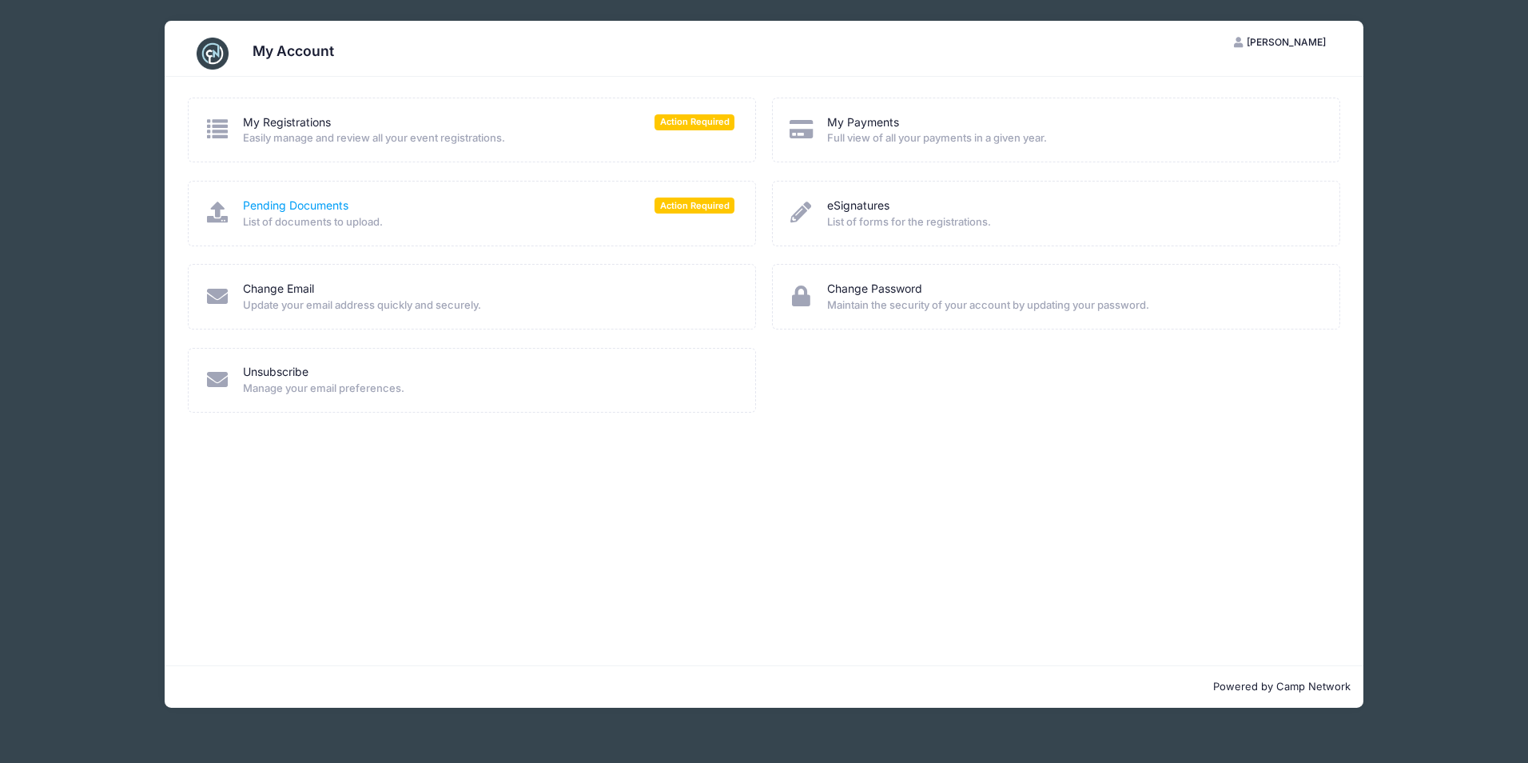
click at [310, 201] on link "Pending Documents" at bounding box center [296, 205] width 106 height 17
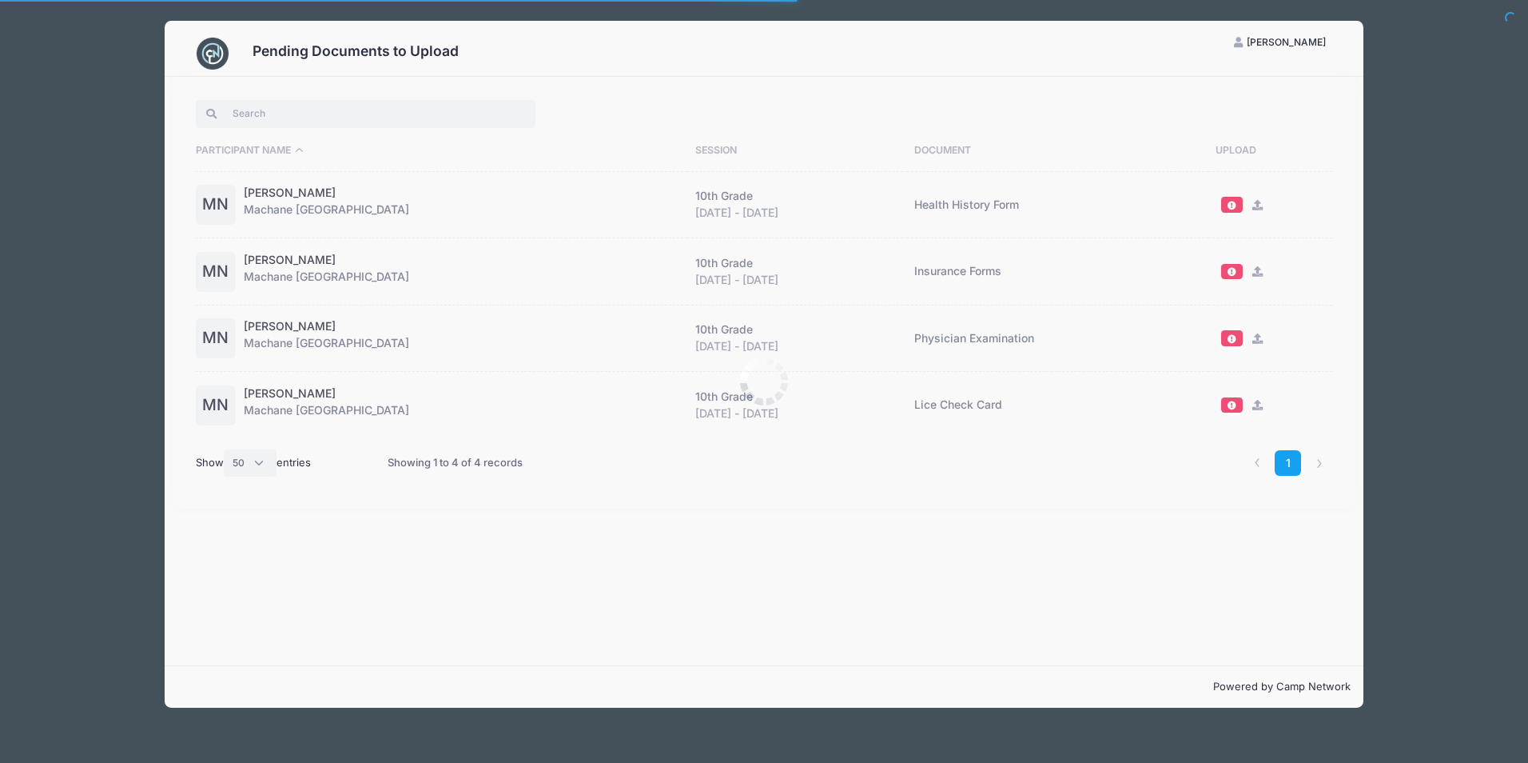
select select "50"
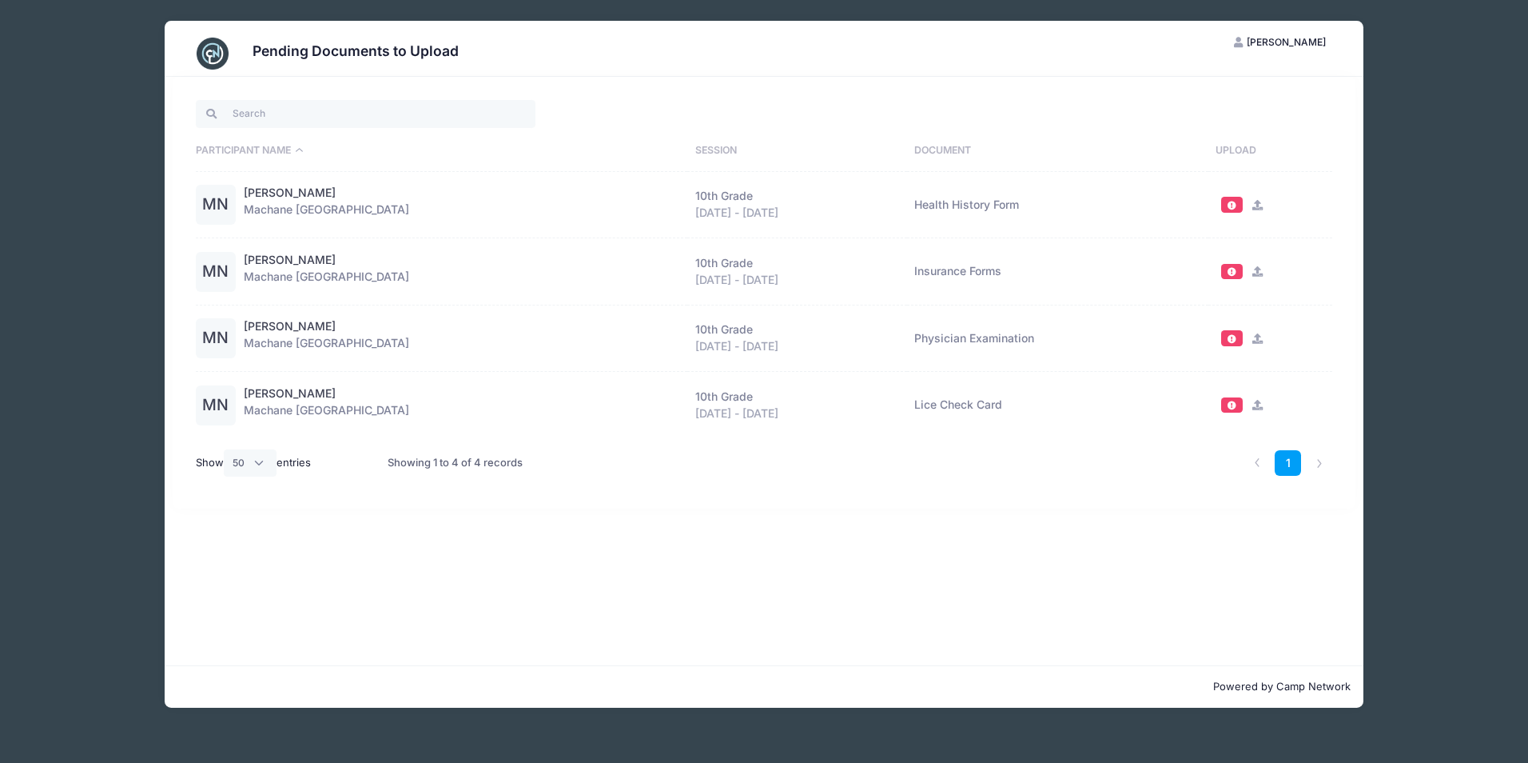
click at [1229, 202] on span at bounding box center [1231, 205] width 11 height 9
click at [1252, 204] on icon at bounding box center [1257, 205] width 13 height 10
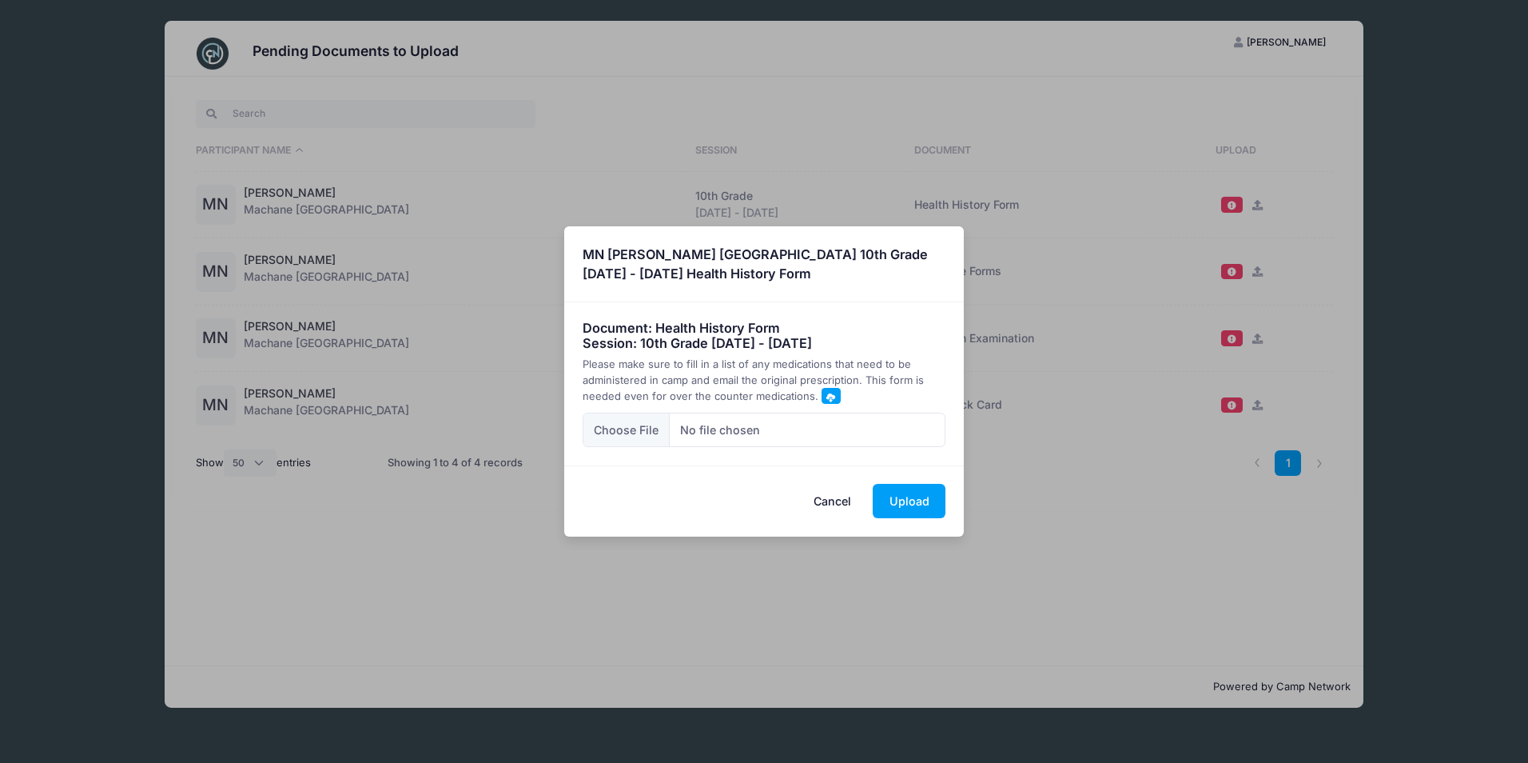
click at [834, 486] on button "Cancel" at bounding box center [833, 501] width 70 height 34
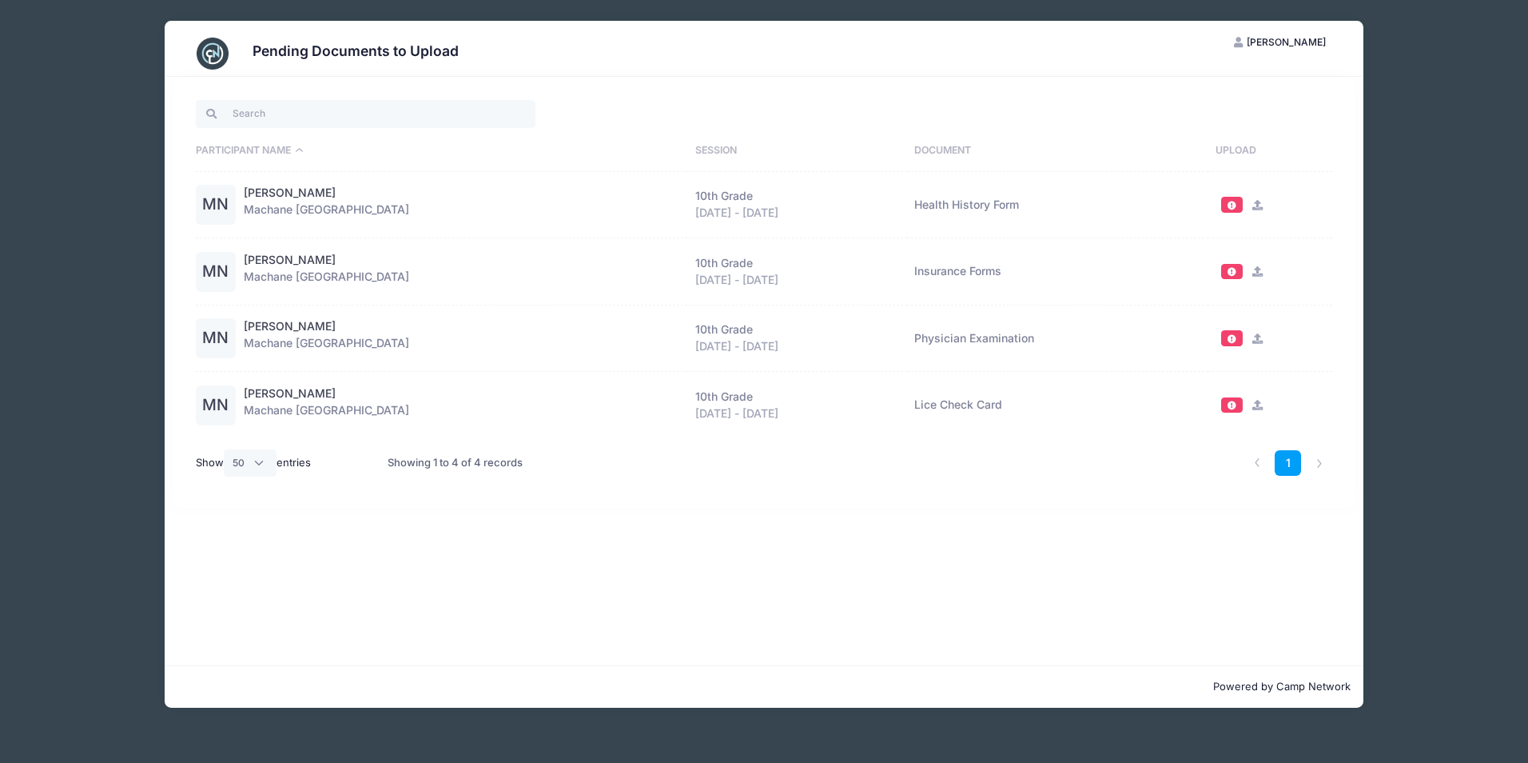
click at [962, 205] on td "Health History Form" at bounding box center [1057, 205] width 301 height 67
drag, startPoint x: 672, startPoint y: 205, endPoint x: 521, endPoint y: 205, distance: 150.3
click at [695, 205] on div "[DATE] - [DATE]" at bounding box center [797, 213] width 204 height 17
click at [1226, 201] on span at bounding box center [1231, 205] width 11 height 9
click at [1229, 209] on span at bounding box center [1231, 205] width 11 height 9
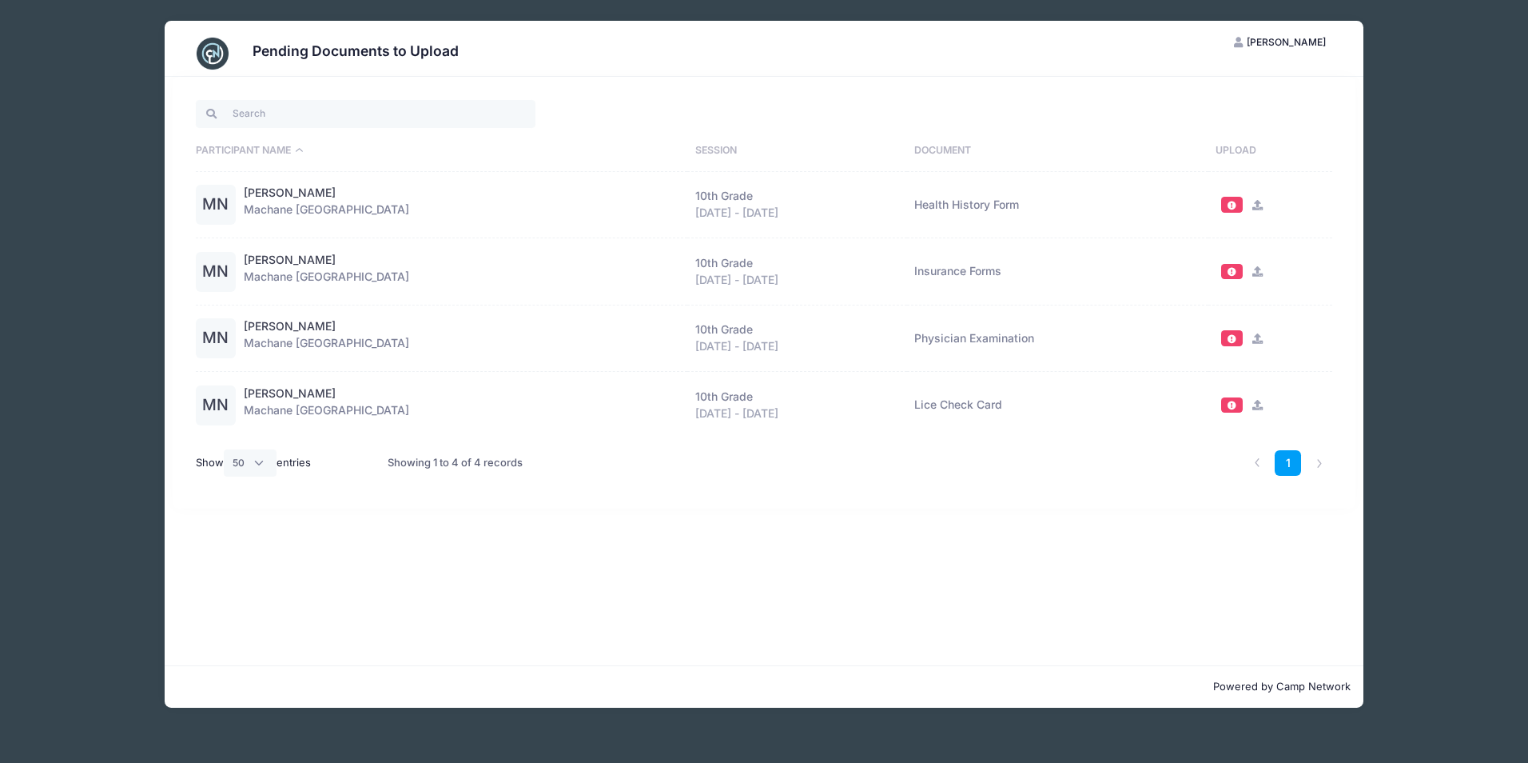
click at [1256, 203] on icon at bounding box center [1257, 205] width 13 height 10
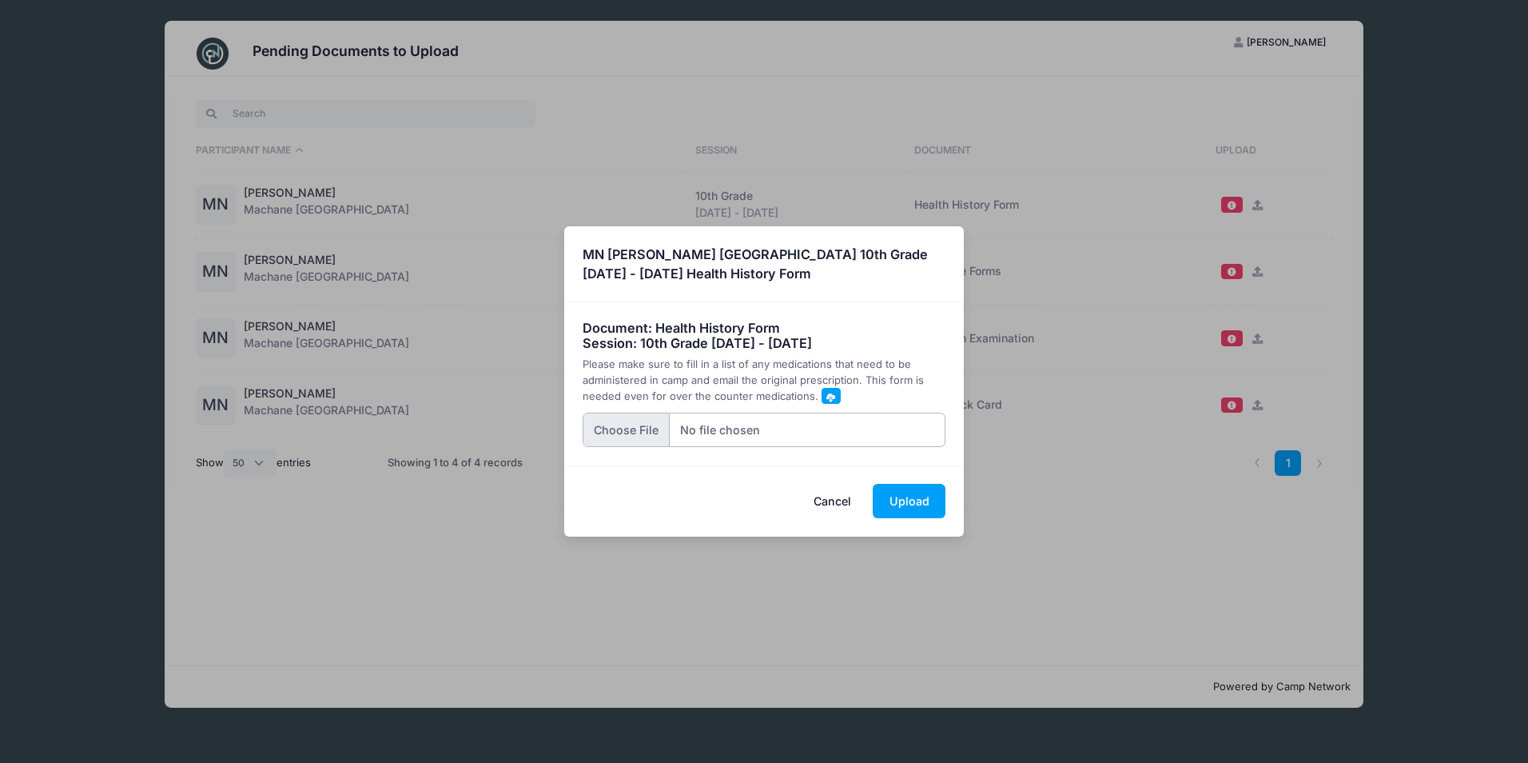
click at [630, 425] on input "file" at bounding box center [765, 429] width 364 height 34
click at [913, 501] on button "Upload" at bounding box center [909, 501] width 73 height 34
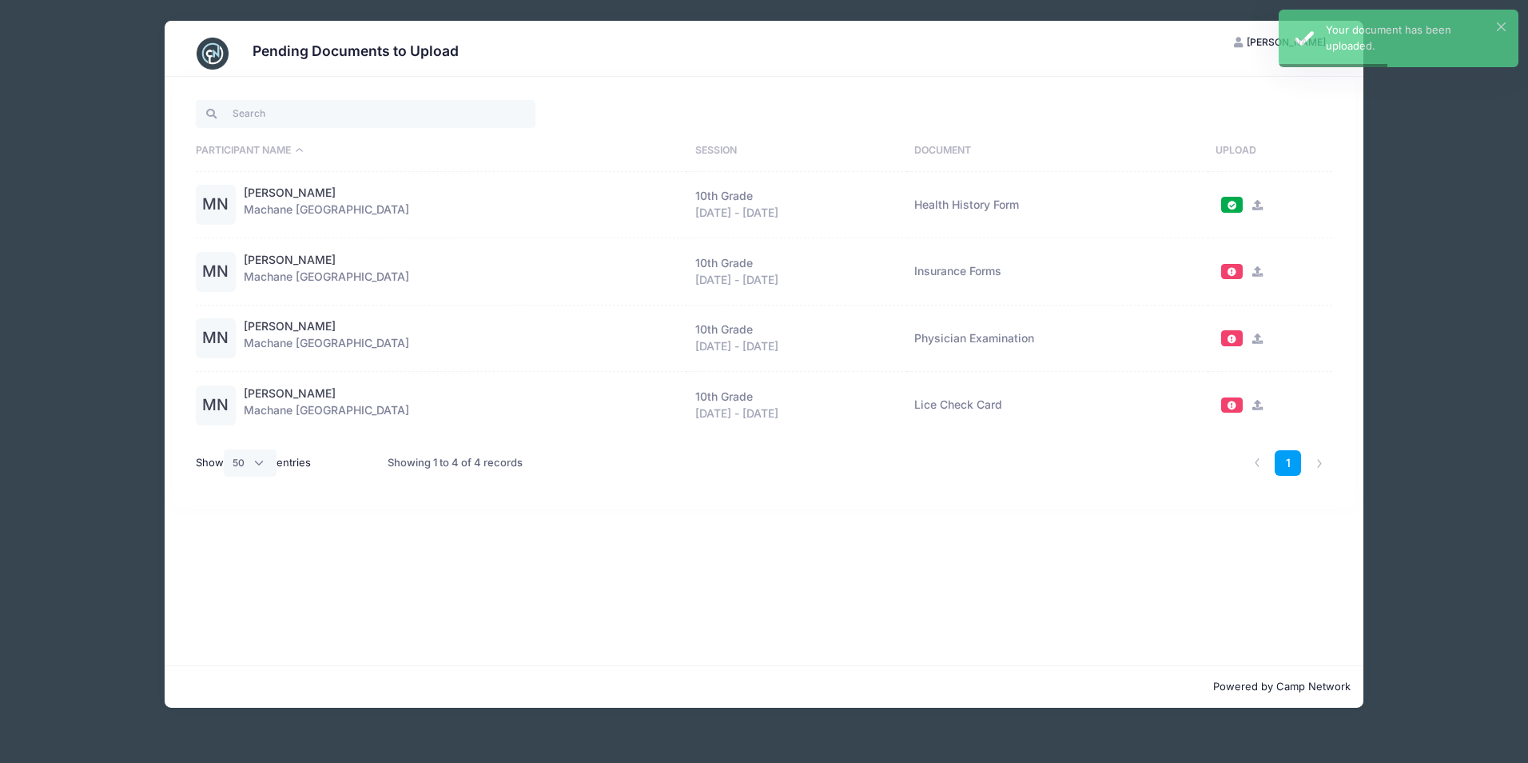
click at [1226, 337] on span at bounding box center [1231, 338] width 11 height 9
click at [1253, 337] on icon at bounding box center [1257, 338] width 13 height 10
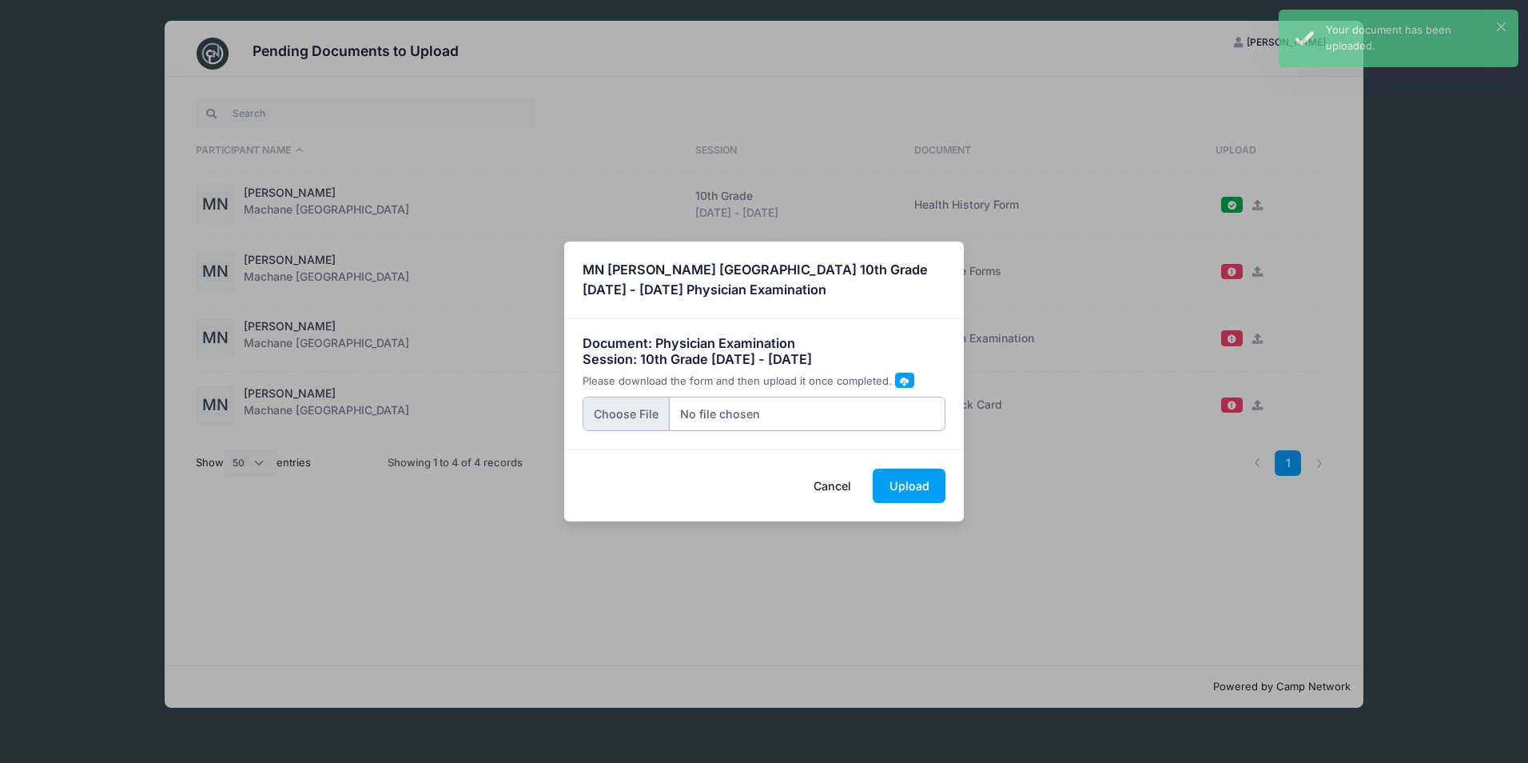
click at [655, 404] on input "file" at bounding box center [765, 414] width 364 height 34
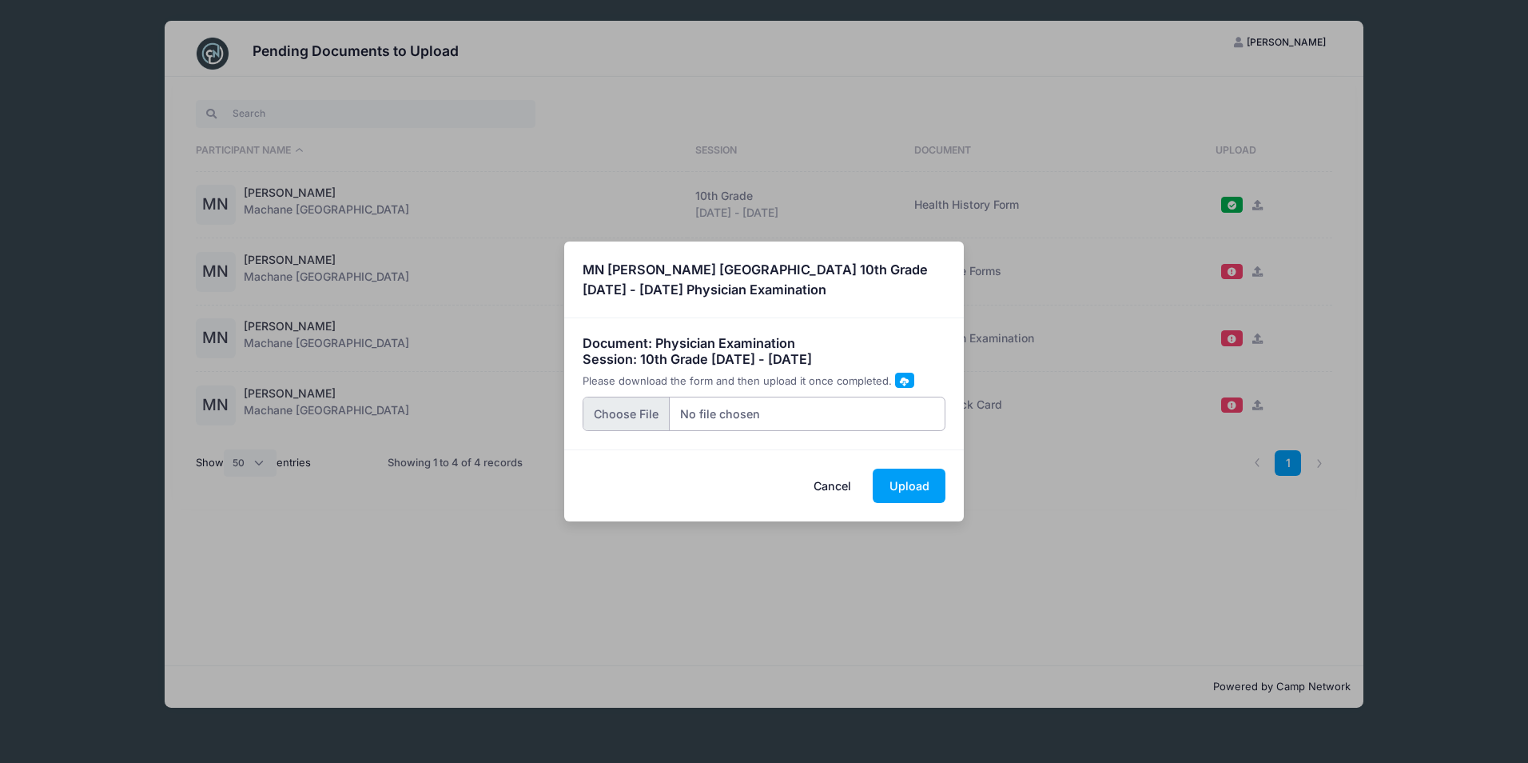
type input "C:\fakepath\miri doc.pdf"
click at [920, 483] on button "Upload" at bounding box center [909, 485] width 73 height 34
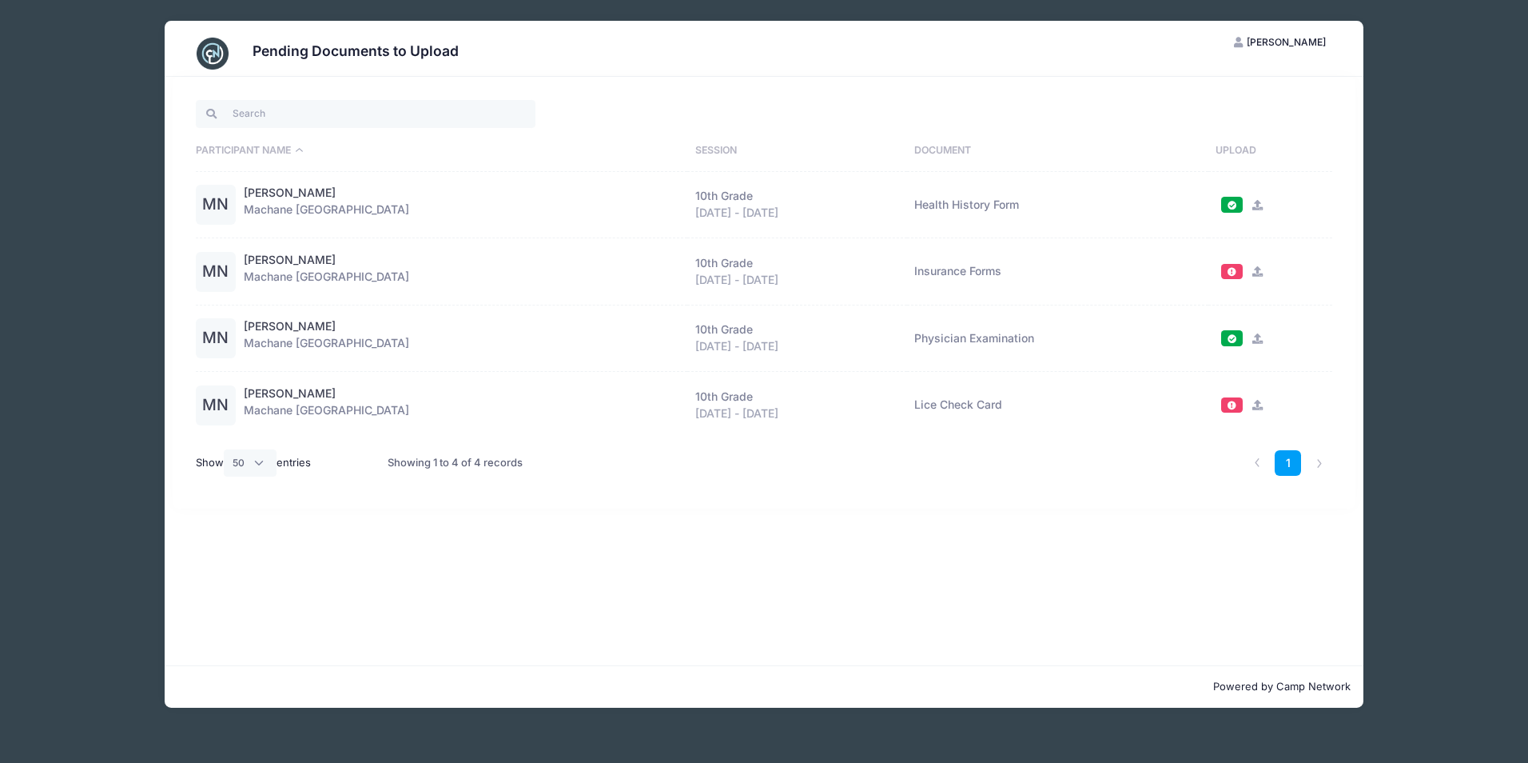
click at [1229, 269] on span at bounding box center [1231, 271] width 11 height 9
click at [1261, 271] on div at bounding box center [1274, 271] width 117 height 17
click at [1260, 273] on icon at bounding box center [1257, 271] width 13 height 10
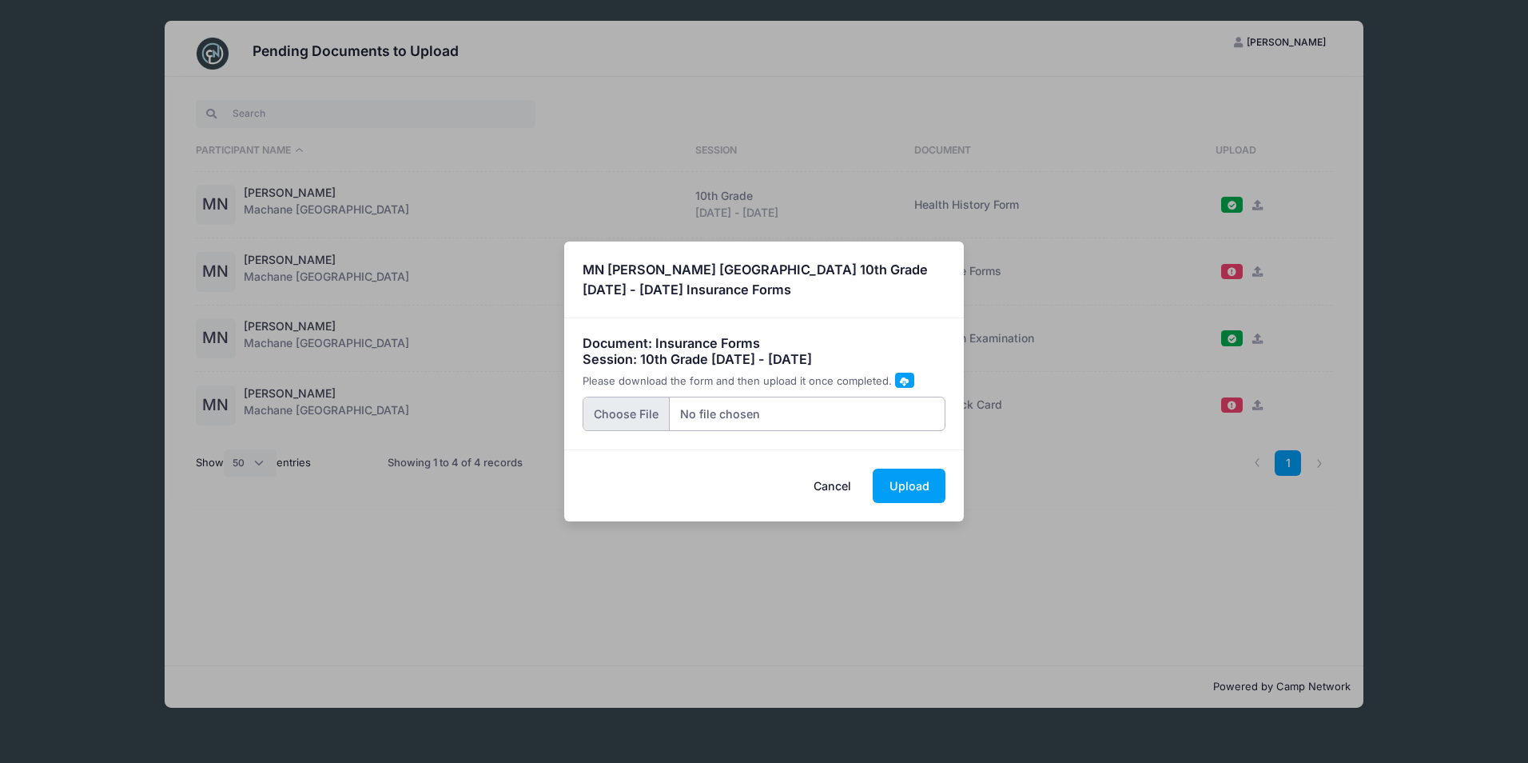
click at [705, 412] on input "file" at bounding box center [765, 414] width 364 height 34
click at [900, 377] on span at bounding box center [904, 381] width 9 height 9
click at [820, 484] on button "Cancel" at bounding box center [833, 485] width 70 height 34
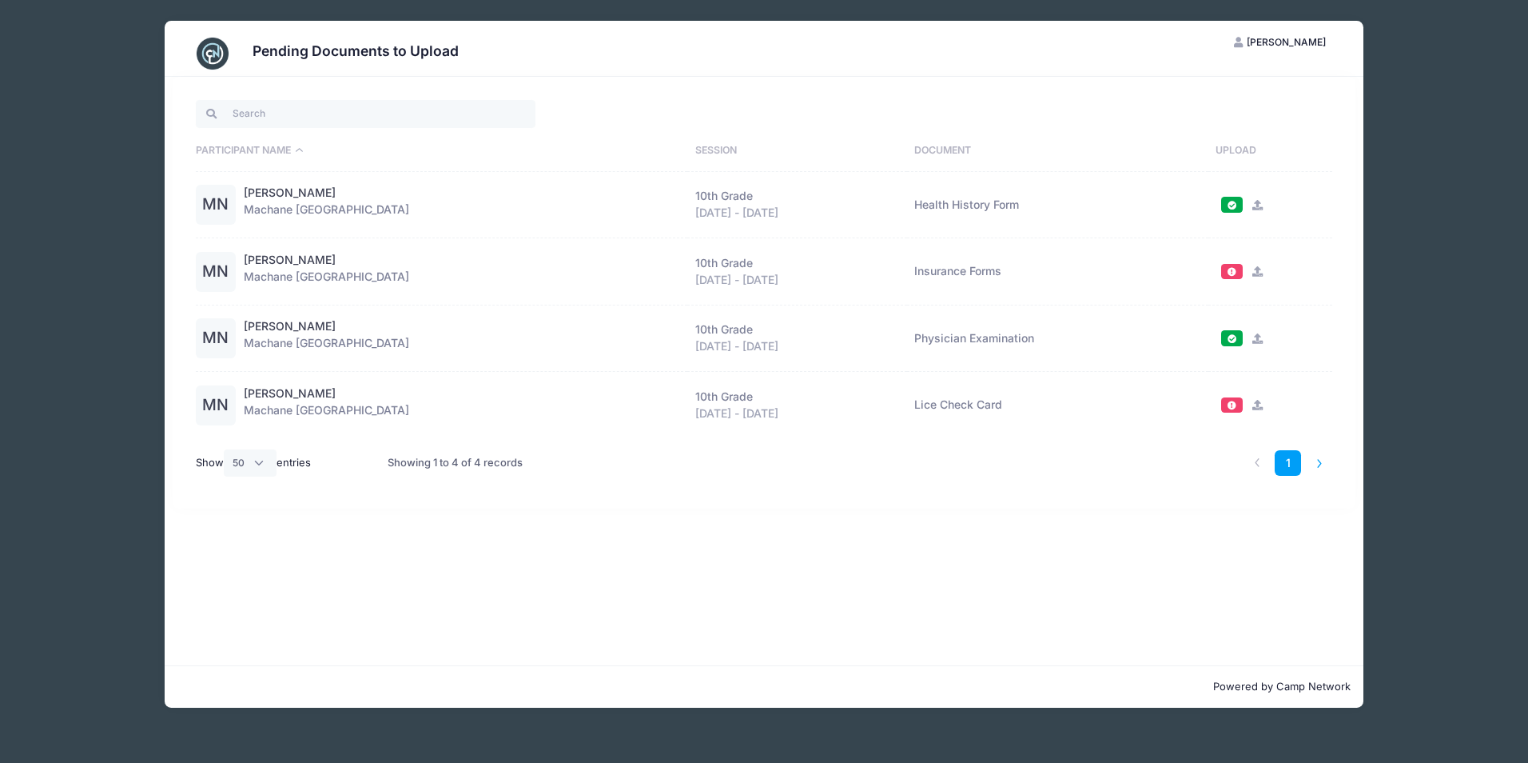
click at [1317, 464] on li at bounding box center [1319, 463] width 26 height 26
click at [1392, 432] on div "Pending Documents to Upload MN Malky NEUSTADT My Account Logout Participant Nam…" at bounding box center [764, 364] width 1439 height 728
click at [110, 124] on div "Pending Documents to Upload MN Malky NEUSTADT My Account Logout Participant Nam…" at bounding box center [764, 364] width 1439 height 728
click at [1284, 459] on link "1" at bounding box center [1288, 463] width 26 height 26
click at [1281, 464] on link "1" at bounding box center [1288, 463] width 26 height 26
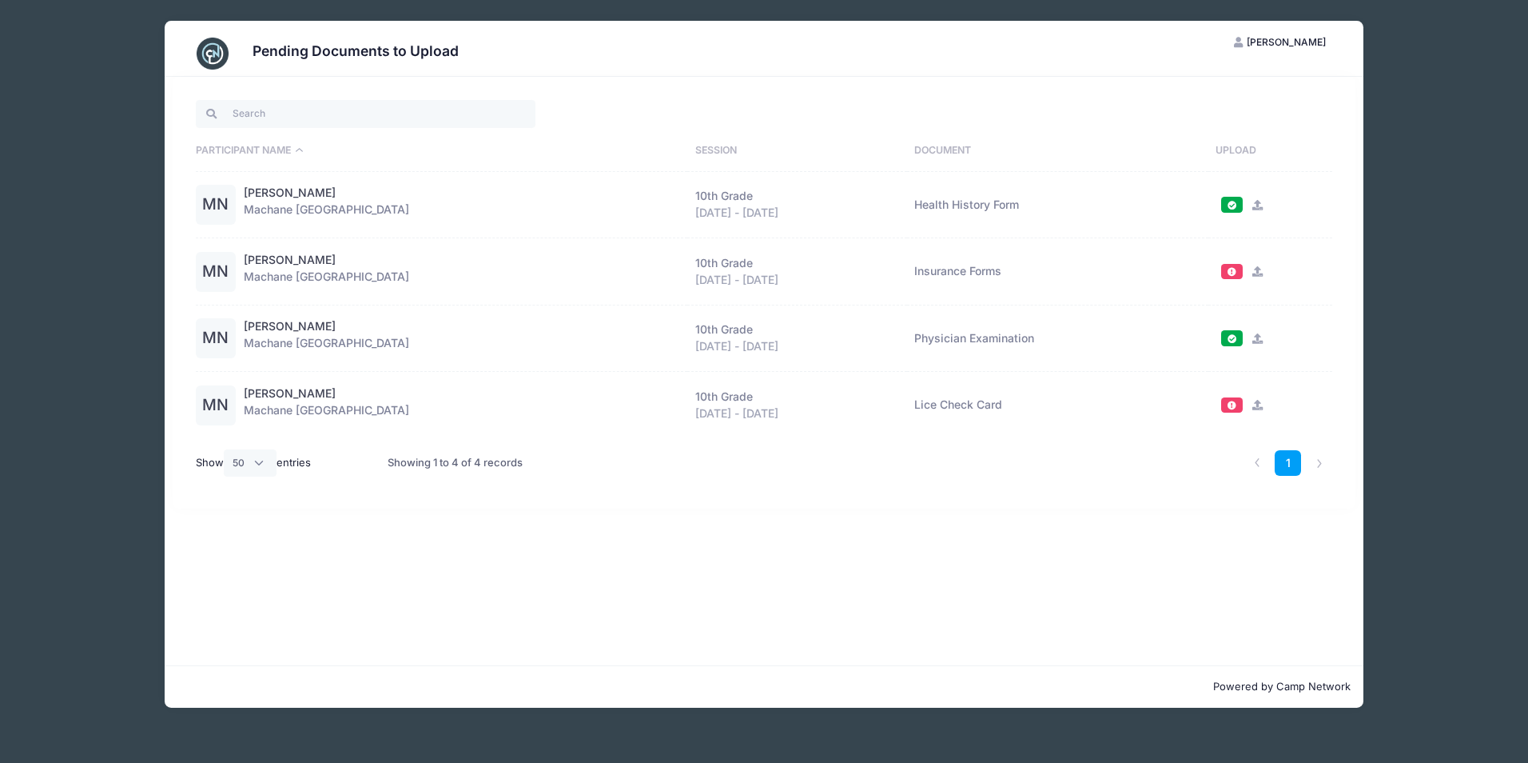
click at [1277, 46] on span "[PERSON_NAME]" at bounding box center [1286, 42] width 79 height 12
click at [1245, 80] on link "My Account" at bounding box center [1241, 81] width 185 height 30
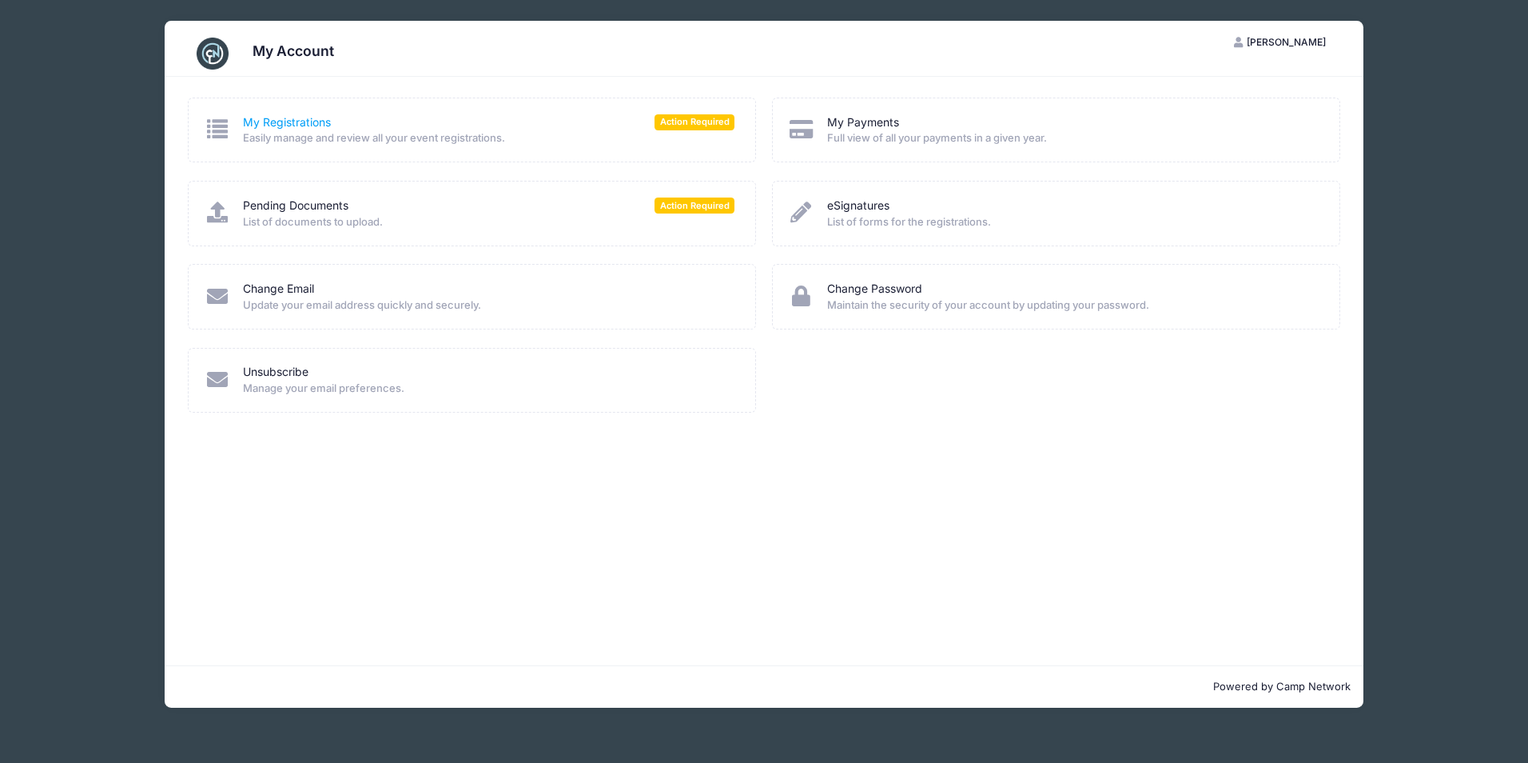
click at [307, 119] on link "My Registrations" at bounding box center [287, 122] width 88 height 17
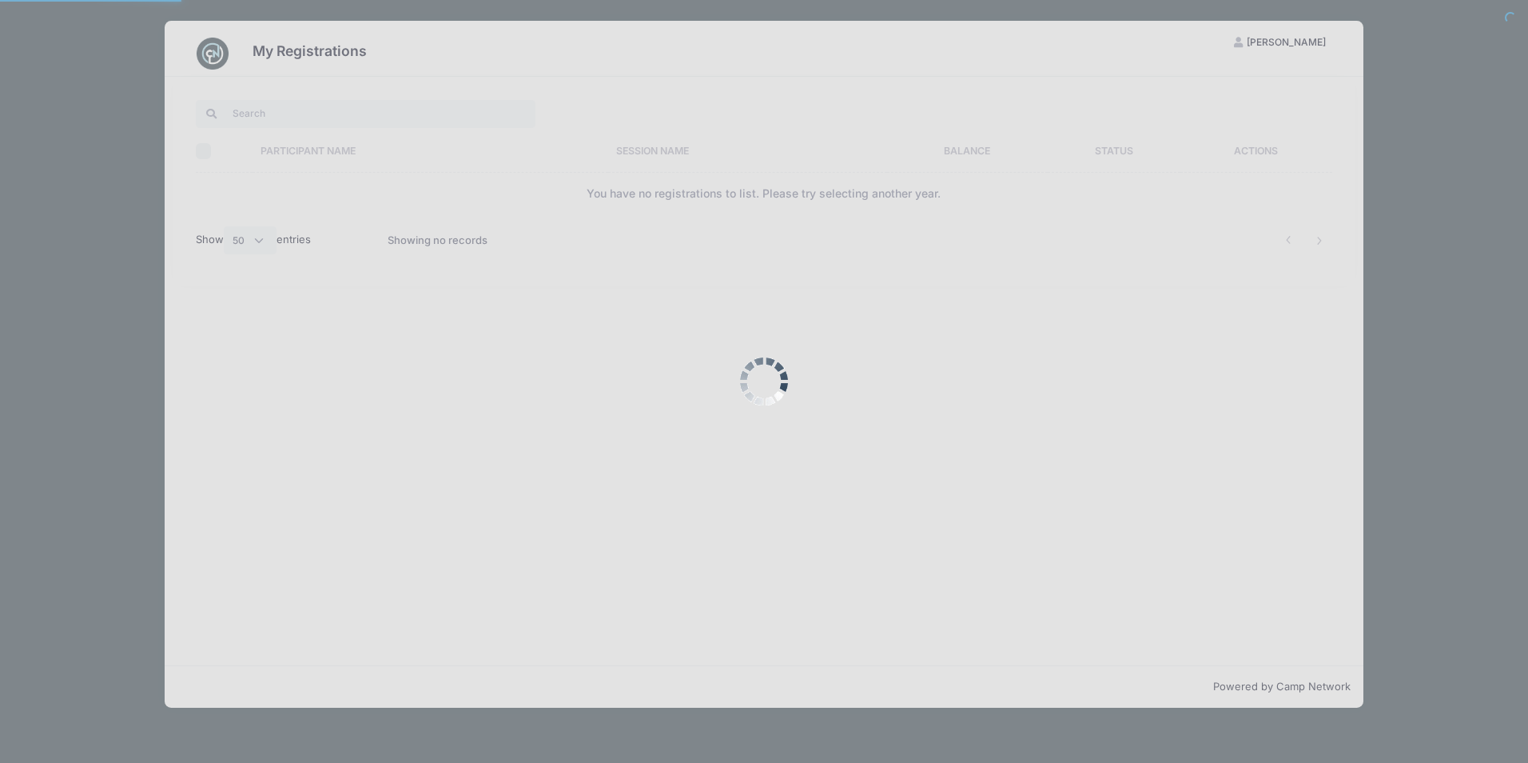
select select "50"
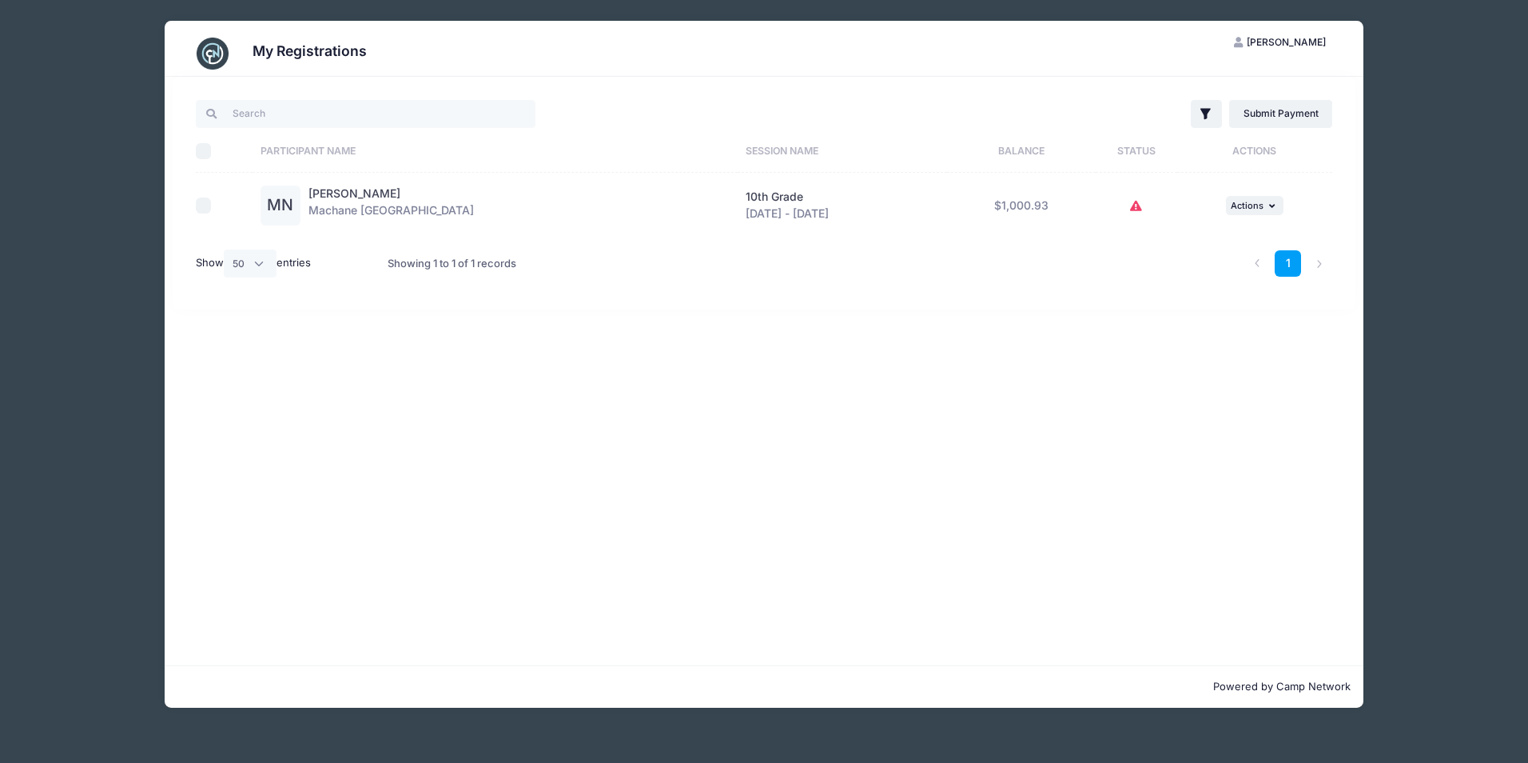
click at [1133, 206] on icon at bounding box center [1136, 206] width 13 height 0
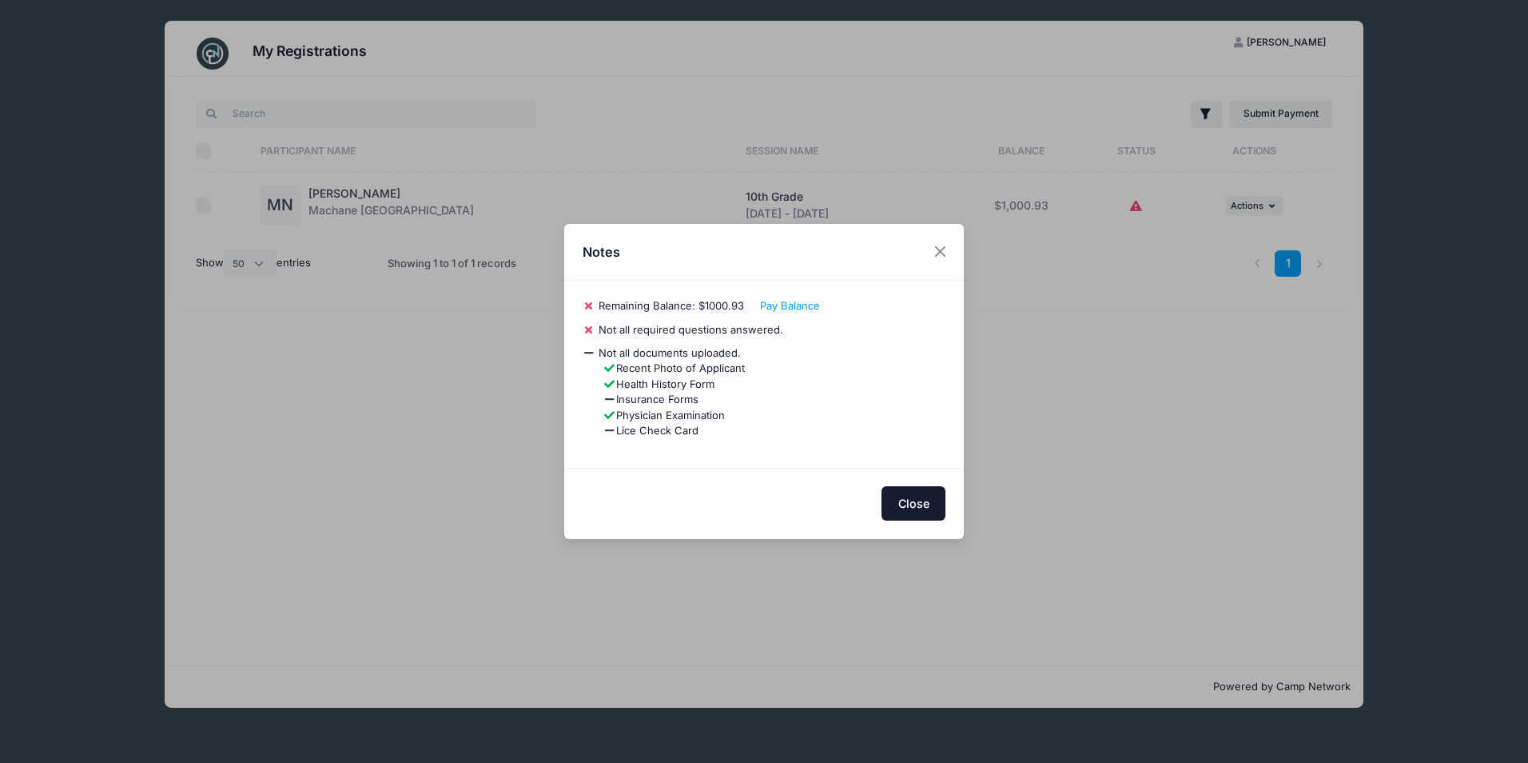
click at [921, 504] on button "Close" at bounding box center [914, 503] width 64 height 34
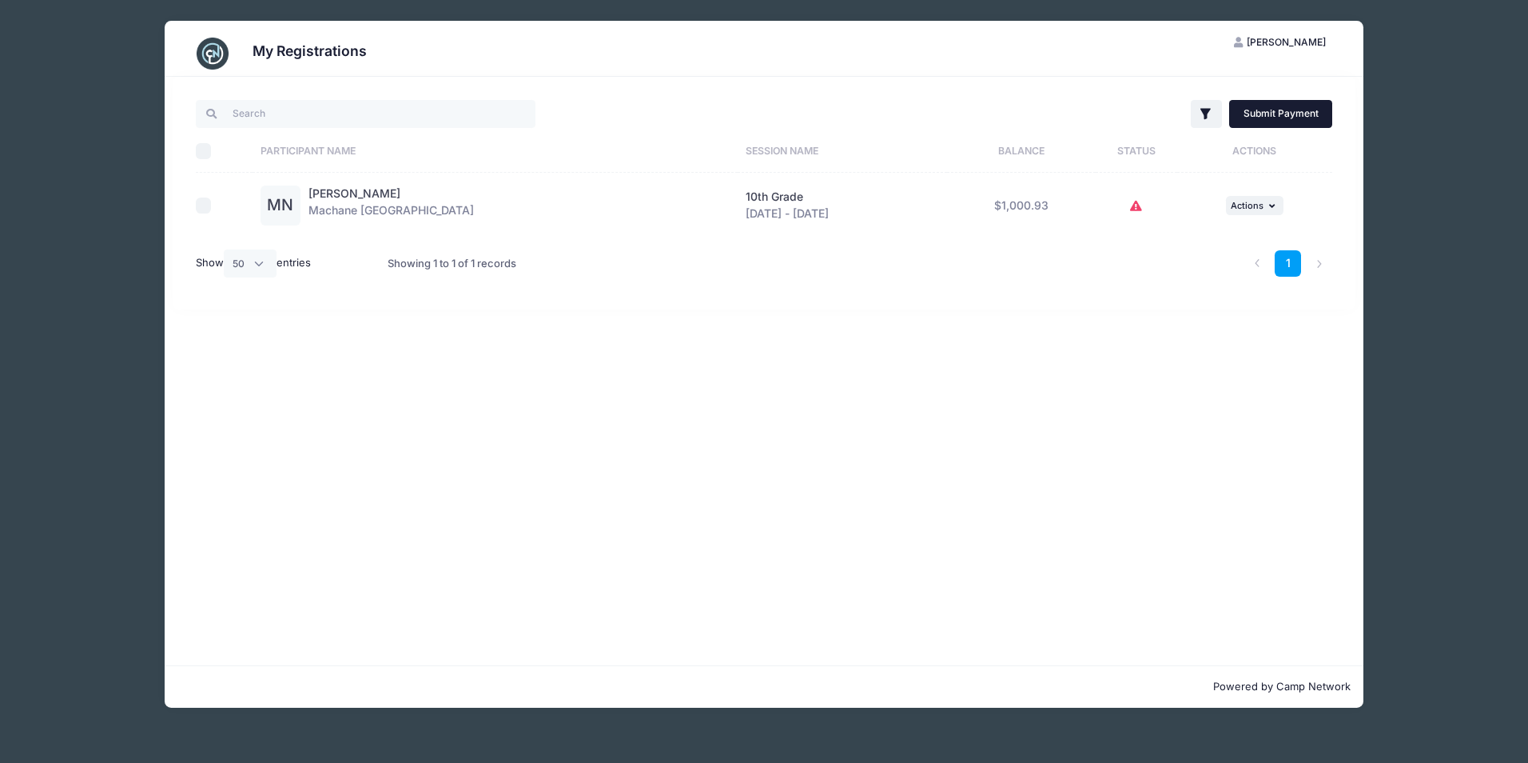
click at [1270, 107] on link "Submit Payment" at bounding box center [1280, 113] width 103 height 27
checkbox input "true"
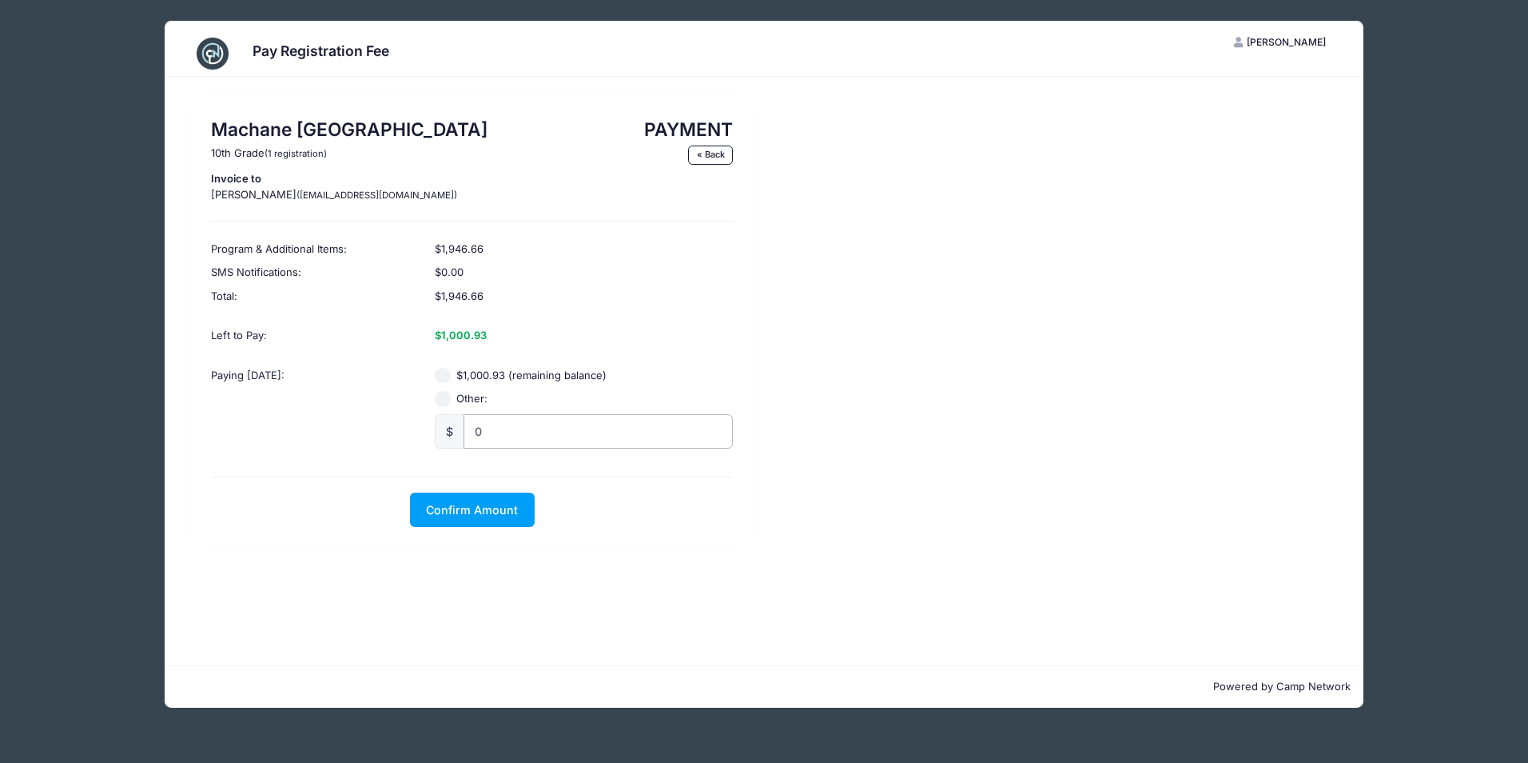
radio input "true"
click at [532, 435] on input "0" at bounding box center [598, 431] width 269 height 34
